Goal: Information Seeking & Learning: Learn about a topic

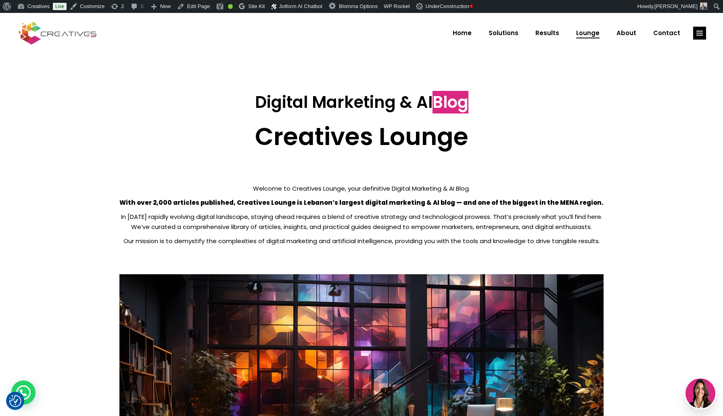
click at [310, 204] on strong "With over 2,000 articles published, Creatives Lounge is Lebanon’s largest digit…" at bounding box center [361, 202] width 484 height 8
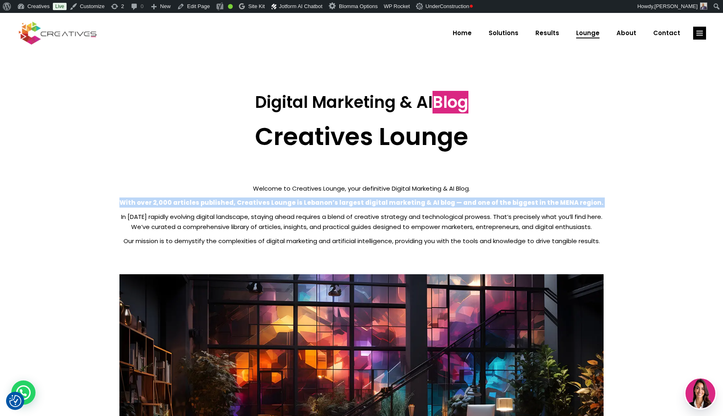
click at [310, 204] on strong "With over 2,000 articles published, Creatives Lounge is Lebanon’s largest digit…" at bounding box center [361, 202] width 484 height 8
copy div "With over 2,000 articles published, Creatives Lounge is Lebanon’s largest digit…"
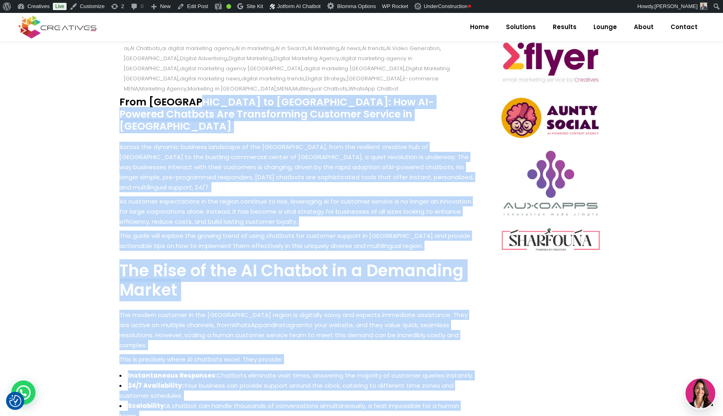
scroll to position [366, 0]
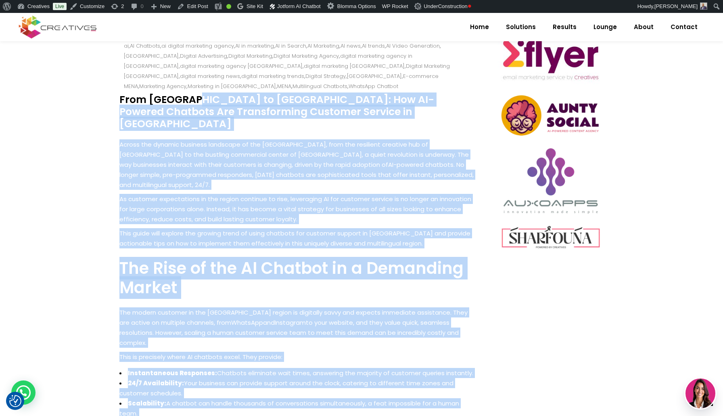
drag, startPoint x: 132, startPoint y: 116, endPoint x: 358, endPoint y: 388, distance: 353.9
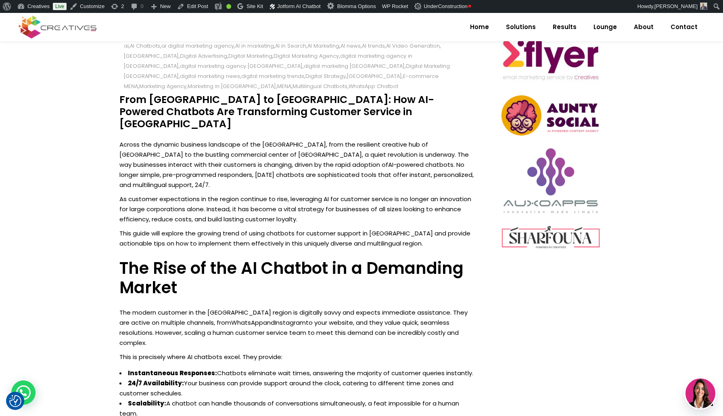
scroll to position [233, 0]
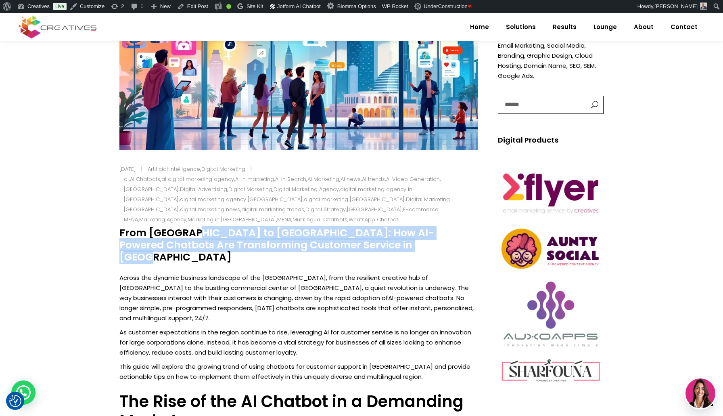
drag, startPoint x: 154, startPoint y: 224, endPoint x: 309, endPoint y: 239, distance: 156.4
click at [309, 239] on h4 "From Beirut to Dubai: How AI-Powered Chatbots Are Transforming Customer Service…" at bounding box center [298, 245] width 358 height 36
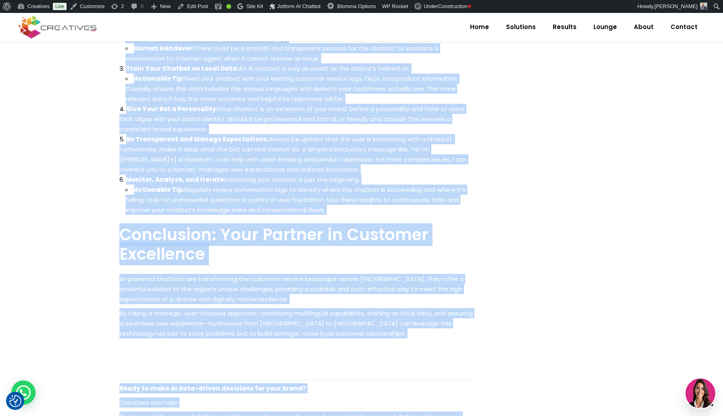
scroll to position [1098, 0]
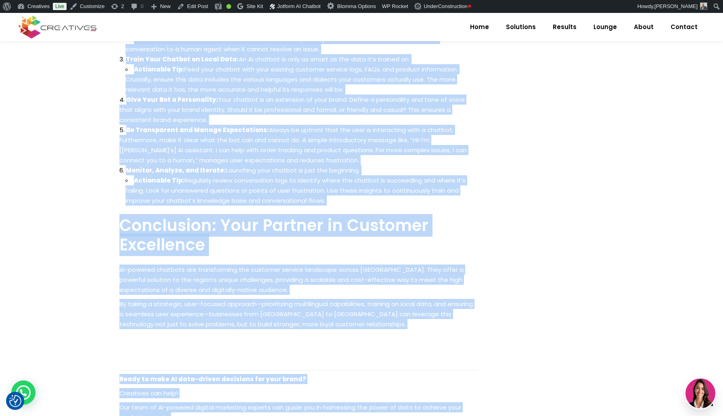
drag, startPoint x: 162, startPoint y: 258, endPoint x: 381, endPoint y: 376, distance: 248.6
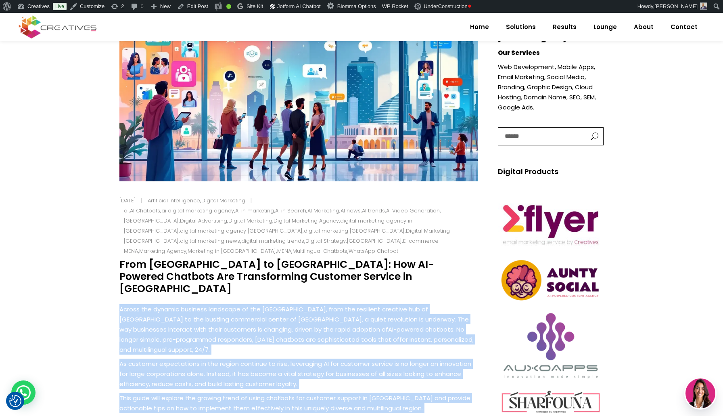
scroll to position [192, 0]
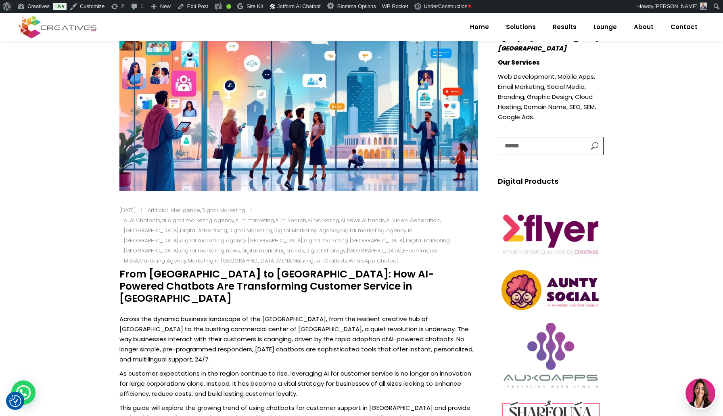
click at [194, 268] on h4 "From Beirut to Dubai: How AI-Powered Chatbots Are Transforming Customer Service…" at bounding box center [298, 286] width 358 height 36
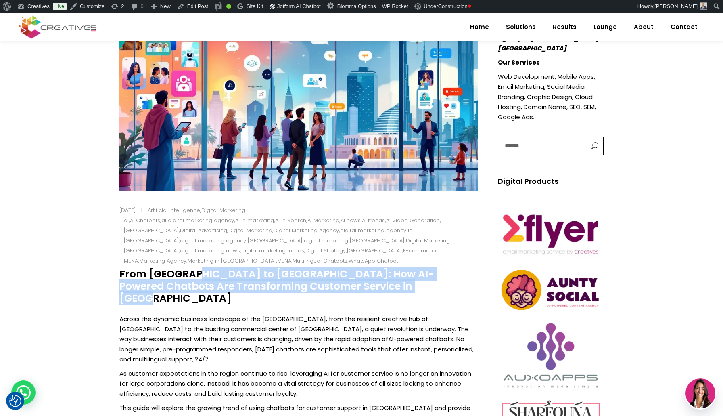
drag, startPoint x: 120, startPoint y: 262, endPoint x: 307, endPoint y: 274, distance: 187.6
click at [307, 274] on h4 "From Beirut to Dubai: How AI-Powered Chatbots Are Transforming Customer Service…" at bounding box center [298, 286] width 358 height 36
copy h4 "From Beirut to Dubai: How AI-Powered Chatbots Are Transforming Customer Service…"
